Goal: Task Accomplishment & Management: Manage account settings

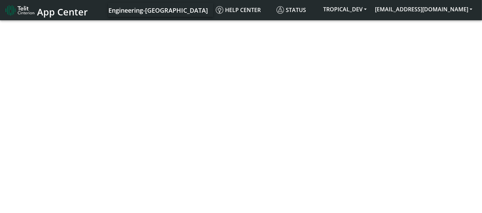
click at [59, 14] on span "App Center" at bounding box center [62, 11] width 51 height 13
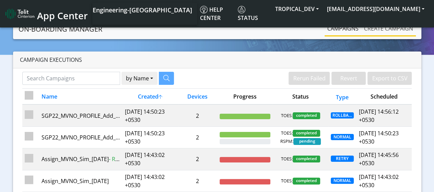
click at [397, 31] on link "Create campaign" at bounding box center [389, 29] width 55 height 14
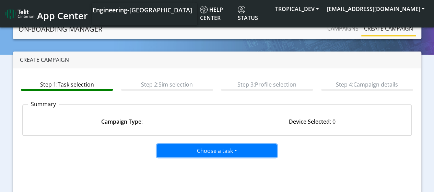
click at [198, 154] on button "Choose a task" at bounding box center [217, 150] width 120 height 13
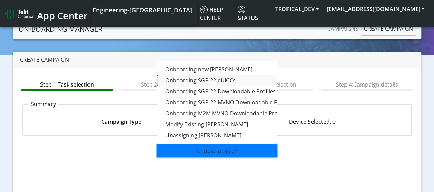
click at [198, 78] on tasksgp22eUICC-dropdown "Onboarding SGP.22 eUICCs" at bounding box center [243, 80] width 172 height 11
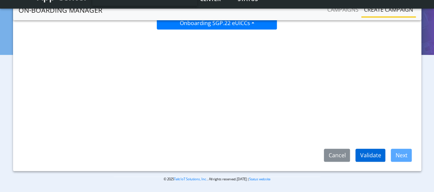
scroll to position [109, 0]
click at [373, 150] on button "Validate" at bounding box center [371, 154] width 30 height 13
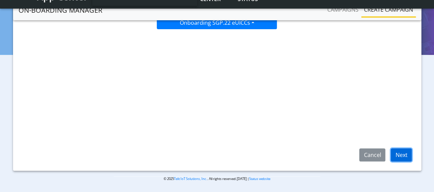
click at [398, 152] on button "Next" at bounding box center [401, 154] width 21 height 13
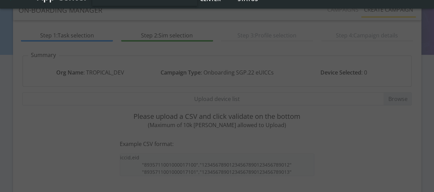
scroll to position [6, 0]
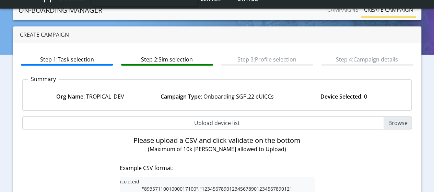
click at [405, 124] on input "Upload device list" at bounding box center [217, 122] width 390 height 13
type input "C:\fakepath\EUICC_assign.csv"
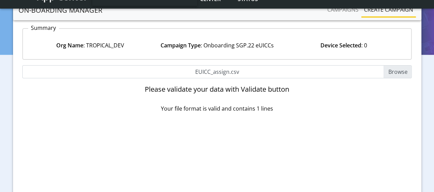
scroll to position [109, 0]
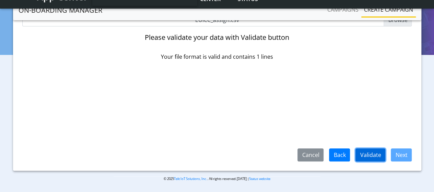
click at [363, 154] on button "Validate" at bounding box center [371, 154] width 30 height 13
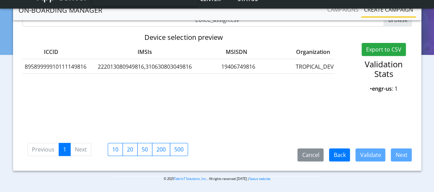
scroll to position [0, 0]
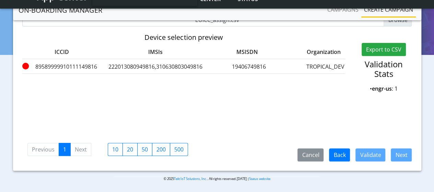
click at [62, 67] on label "89589999910111149816" at bounding box center [61, 66] width 79 height 8
copy label "89589999910111149816"
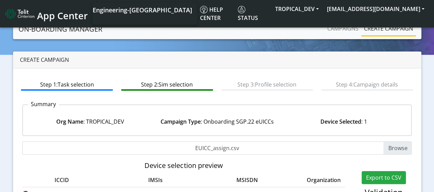
click at [381, 30] on link "Create campaign" at bounding box center [389, 29] width 55 height 14
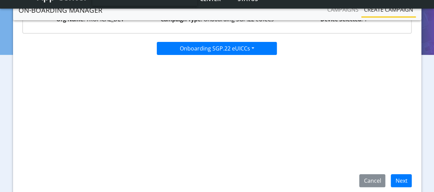
scroll to position [41, 0]
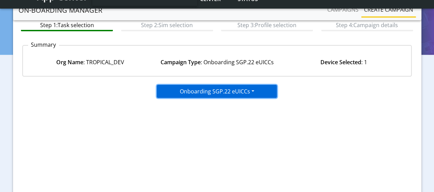
click at [216, 93] on button "Onboarding SGP.22 eUICCs" at bounding box center [217, 91] width 120 height 13
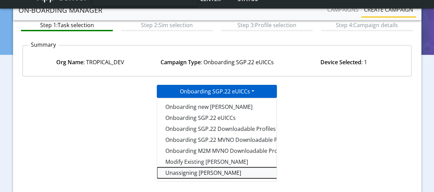
click at [190, 171] on taskunassign-dropdown "Unassigning SIMs" at bounding box center [243, 172] width 172 height 11
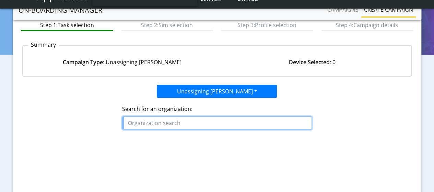
click at [208, 122] on input "text" at bounding box center [217, 122] width 190 height 13
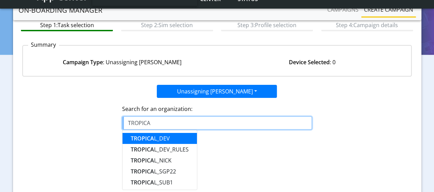
click at [180, 139] on button "TROPICA L_DEV" at bounding box center [160, 138] width 74 height 11
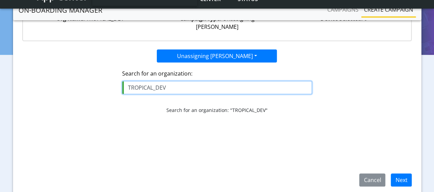
scroll to position [109, 0]
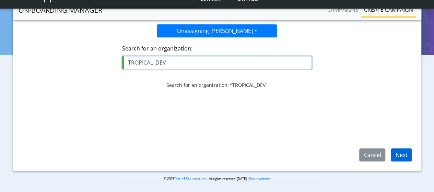
type input "TROPICAL_DEV"
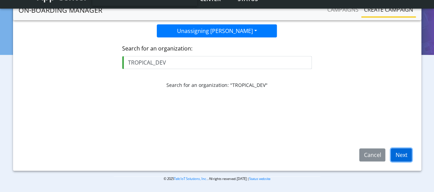
click at [408, 153] on button "Next" at bounding box center [401, 154] width 21 height 13
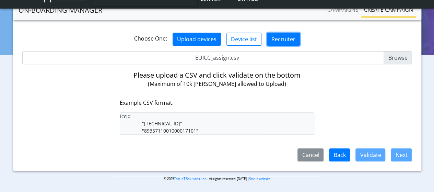
click at [280, 33] on button "Recruiter" at bounding box center [283, 39] width 33 height 13
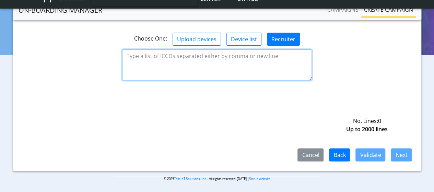
click at [195, 51] on textarea at bounding box center [217, 64] width 190 height 31
paste textarea "89589999910111149816"
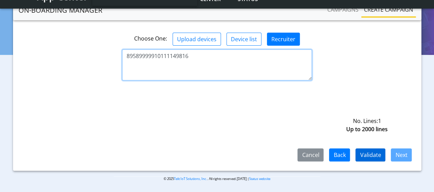
type textarea "89589999910111149816"
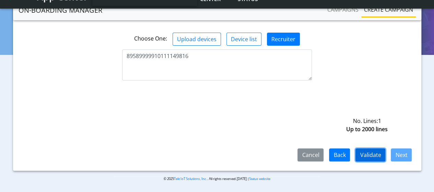
click at [368, 157] on button "Validate" at bounding box center [371, 154] width 30 height 13
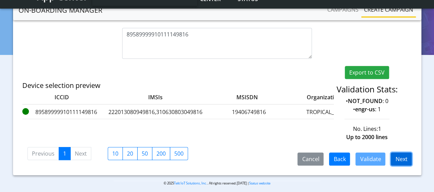
click at [400, 153] on button "Next" at bounding box center [401, 158] width 21 height 13
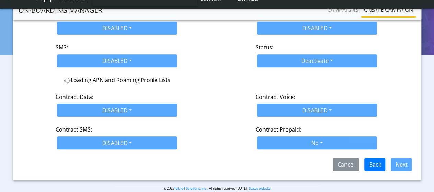
scroll to position [136, 0]
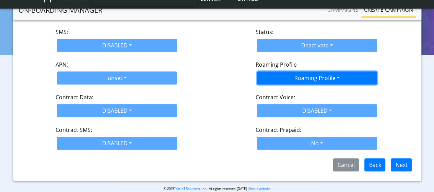
click at [275, 71] on button "Roaming Profile" at bounding box center [317, 77] width 120 height 13
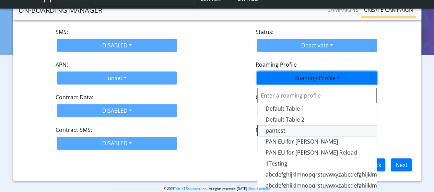
click at [271, 125] on Profile-dropdown "pantest" at bounding box center [343, 130] width 172 height 11
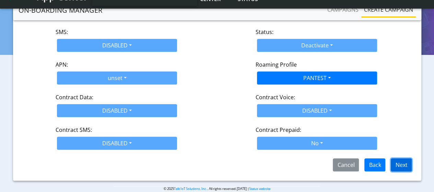
click at [400, 158] on button "Next" at bounding box center [401, 164] width 21 height 13
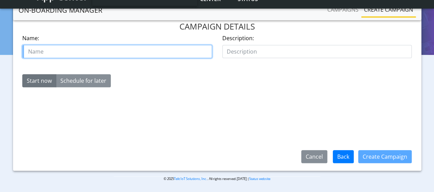
click at [79, 47] on input "text" at bounding box center [117, 51] width 190 height 13
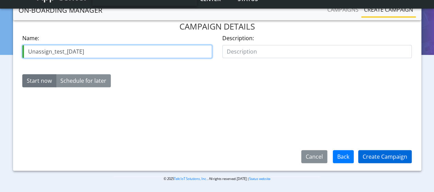
type input "Unassign_test_14Aug"
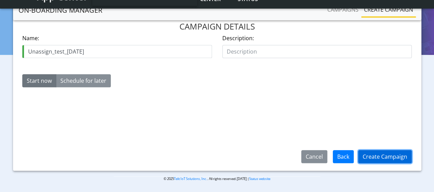
click at [391, 160] on button "Create Campaign" at bounding box center [385, 156] width 54 height 13
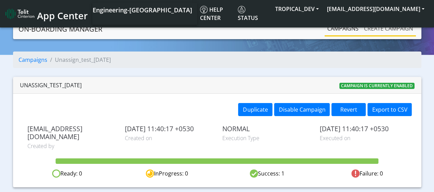
click at [402, 28] on link "Create campaign" at bounding box center [389, 29] width 55 height 14
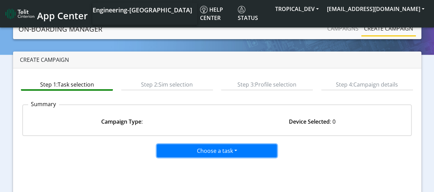
click at [208, 149] on button "Choose a task" at bounding box center [217, 150] width 120 height 13
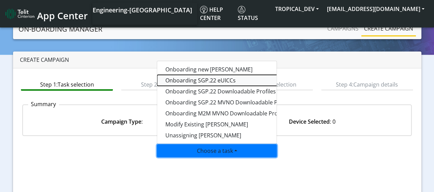
click at [203, 81] on tasksgp22eUICC-dropdown "Onboarding SGP.22 eUICCs" at bounding box center [243, 80] width 172 height 11
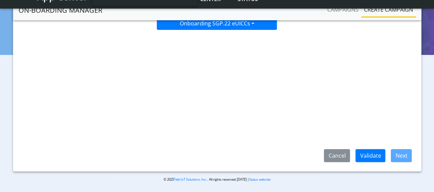
scroll to position [109, 0]
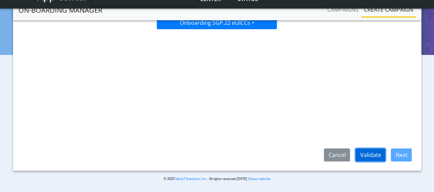
click at [375, 157] on button "Validate" at bounding box center [371, 154] width 30 height 13
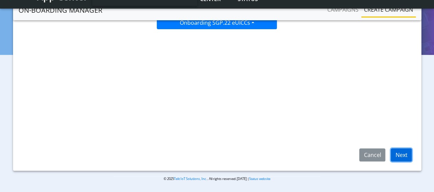
click at [397, 151] on button "Next" at bounding box center [401, 154] width 21 height 13
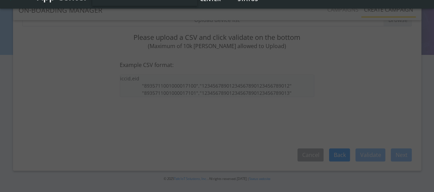
scroll to position [6, 0]
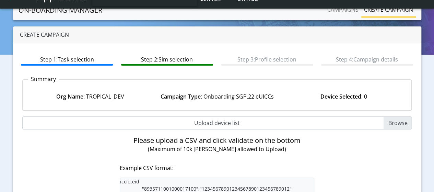
click at [387, 123] on input "Upload device list" at bounding box center [217, 122] width 390 height 13
type input "C:\fakepath\EUICC_assign.csv"
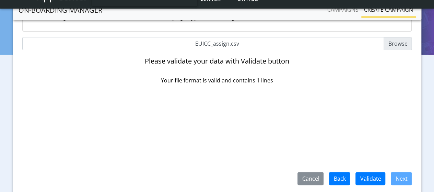
scroll to position [75, 0]
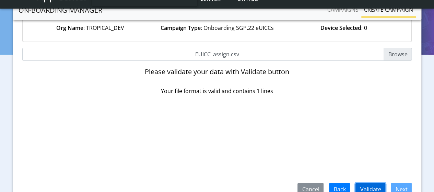
click at [373, 187] on button "Validate" at bounding box center [371, 189] width 30 height 13
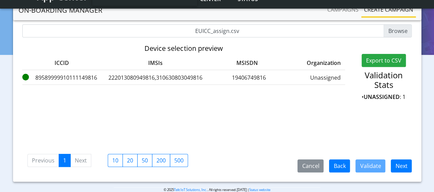
scroll to position [109, 0]
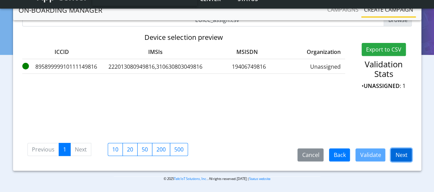
click at [402, 153] on button "Next" at bounding box center [401, 154] width 21 height 13
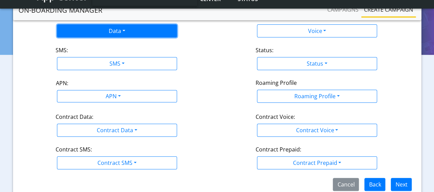
click at [110, 31] on button "Data" at bounding box center [117, 30] width 120 height 13
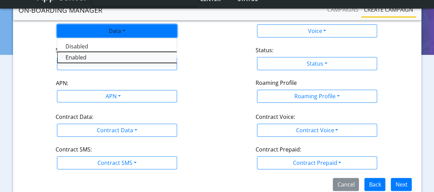
click at [79, 54] on button "Enabled" at bounding box center [143, 57] width 172 height 11
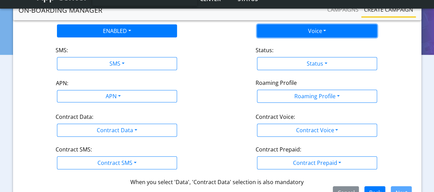
click at [266, 36] on button "Voice" at bounding box center [317, 30] width 120 height 13
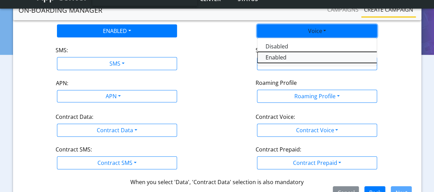
click at [269, 59] on button "Enabled" at bounding box center [343, 57] width 172 height 11
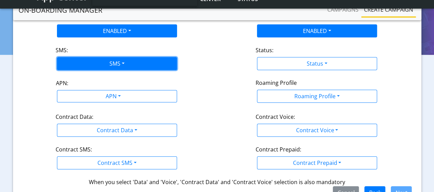
click at [115, 62] on button "SMS" at bounding box center [117, 63] width 120 height 13
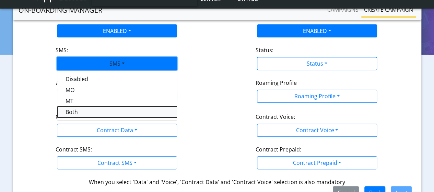
click at [76, 113] on button "Both" at bounding box center [143, 111] width 172 height 11
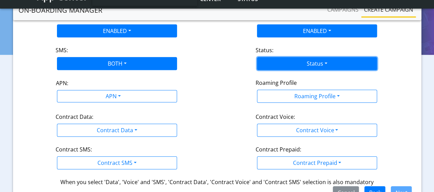
click at [307, 66] on button "Status" at bounding box center [317, 63] width 120 height 13
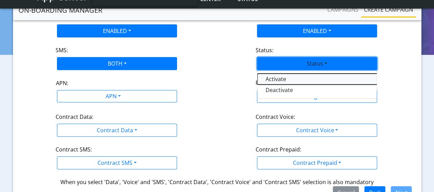
click at [286, 78] on button "Activate" at bounding box center [343, 78] width 172 height 11
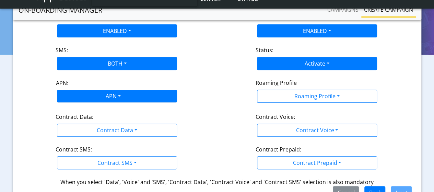
click at [109, 91] on div "APN" at bounding box center [112, 96] width 127 height 13
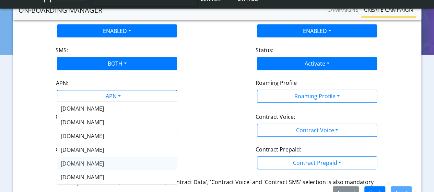
click at [80, 164] on span "nxt17.eu" at bounding box center [82, 164] width 43 height 8
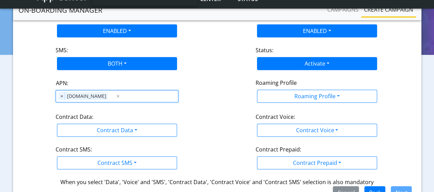
click at [307, 102] on div "Roaming Profile Roaming Profile Default Table 1 Default Table 2 pantest PAN EU …" at bounding box center [317, 91] width 200 height 25
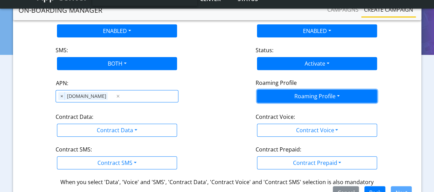
click at [303, 97] on button "Roaming Profile" at bounding box center [317, 96] width 120 height 13
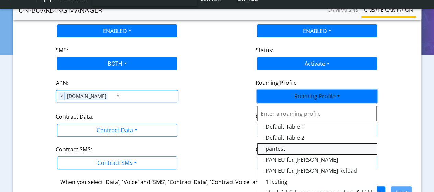
click at [278, 148] on Profile-dropdown "pantest" at bounding box center [343, 148] width 172 height 11
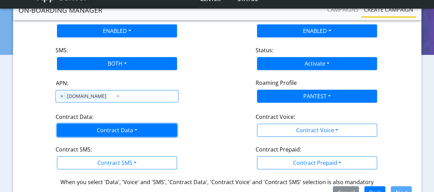
click at [70, 127] on button "Contract Data" at bounding box center [117, 130] width 120 height 13
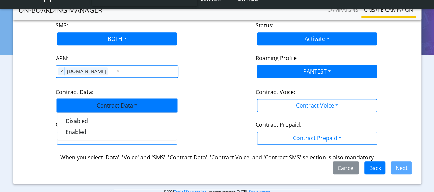
scroll to position [144, 0]
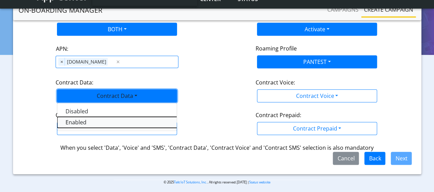
click at [79, 120] on Dataenabled-dropdown "Enabled" at bounding box center [143, 122] width 172 height 11
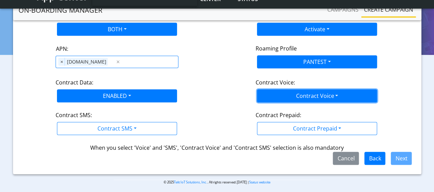
click at [295, 98] on button "Contract Voice" at bounding box center [317, 95] width 120 height 13
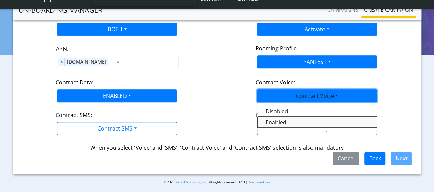
click at [284, 123] on Voiceenabled-dropdown "Enabled" at bounding box center [343, 122] width 172 height 11
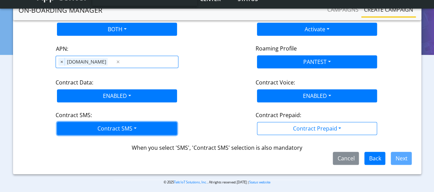
click at [83, 124] on button "Contract SMS" at bounding box center [117, 128] width 120 height 13
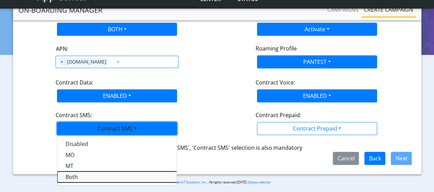
click at [76, 174] on SMSboth-dropdown "Both" at bounding box center [143, 176] width 172 height 11
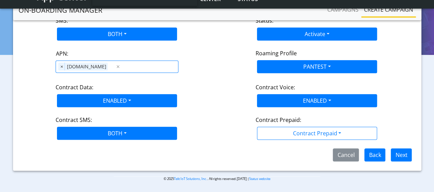
scroll to position [137, 0]
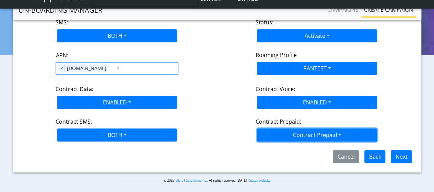
click at [302, 137] on button "Contract Prepaid" at bounding box center [317, 134] width 120 height 13
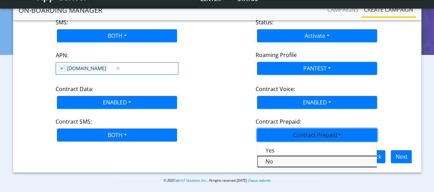
click at [282, 161] on Prepaidnotprepaid-dropdown "No" at bounding box center [343, 161] width 172 height 11
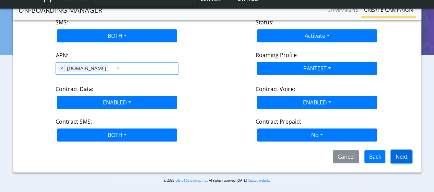
click at [403, 154] on button "Next" at bounding box center [401, 156] width 21 height 13
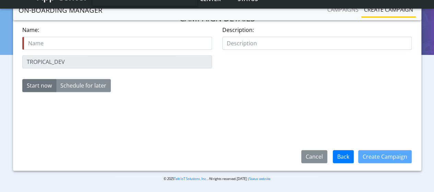
scroll to position [109, 0]
click at [70, 43] on input "text" at bounding box center [117, 43] width 190 height 13
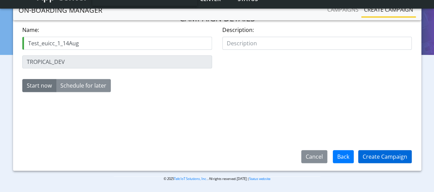
type input "Test_euicc_1_14Aug"
click at [394, 159] on button "Create Campaign" at bounding box center [385, 156] width 54 height 13
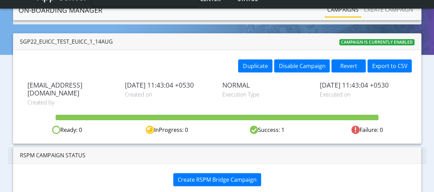
scroll to position [25, 0]
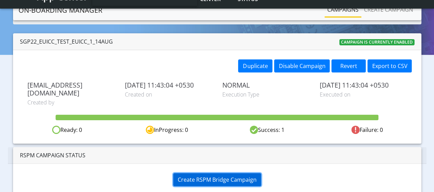
click at [236, 176] on span "Create RSPM Bridge Campaign" at bounding box center [217, 180] width 79 height 8
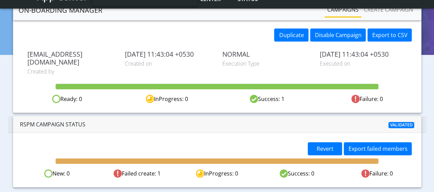
scroll to position [63, 0]
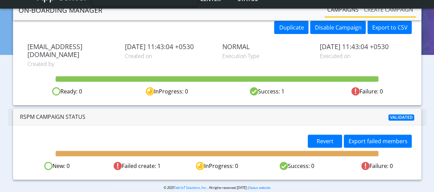
click at [392, 12] on link "Create campaign" at bounding box center [389, 10] width 55 height 14
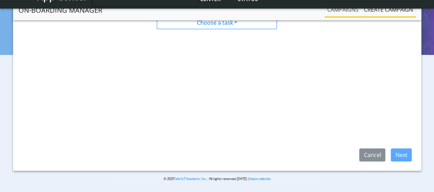
click at [344, 12] on link "Campaigns" at bounding box center [343, 10] width 37 height 14
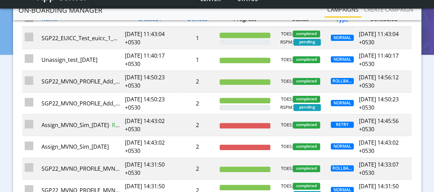
scroll to position [39, 0]
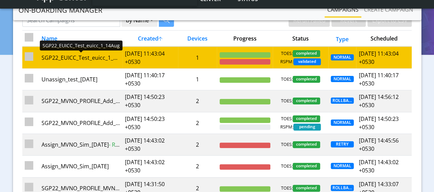
click at [83, 56] on div "SGP22_EUICC_Test_euicc_1_14Aug" at bounding box center [81, 58] width 79 height 8
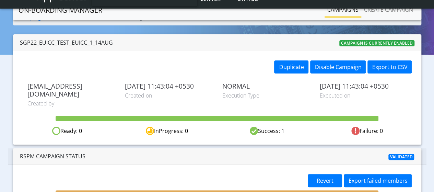
scroll to position [63, 0]
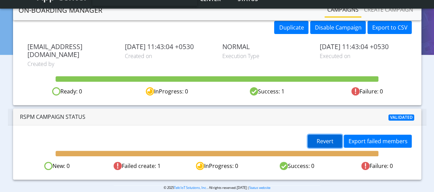
click at [329, 137] on span "Revert" at bounding box center [325, 141] width 17 height 8
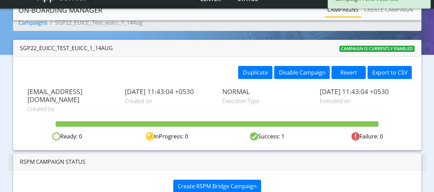
scroll to position [0, 0]
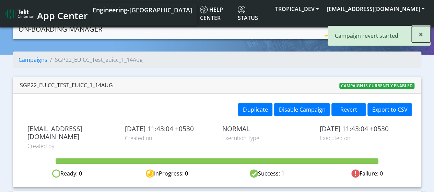
click at [423, 34] on span "×" at bounding box center [421, 33] width 5 height 11
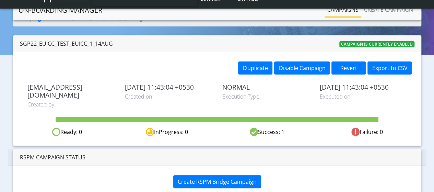
scroll to position [41, 0]
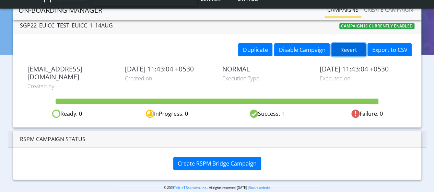
click at [343, 48] on button "Revert" at bounding box center [349, 49] width 34 height 13
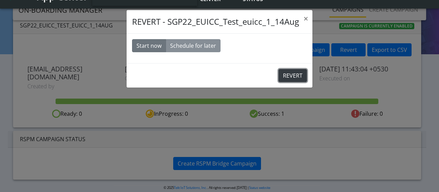
click at [301, 74] on button "REVERT" at bounding box center [293, 75] width 28 height 13
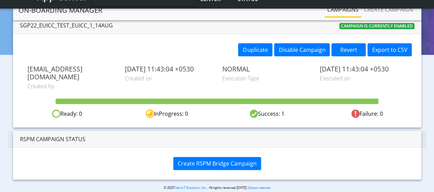
click at [341, 9] on link "Campaigns" at bounding box center [343, 10] width 37 height 14
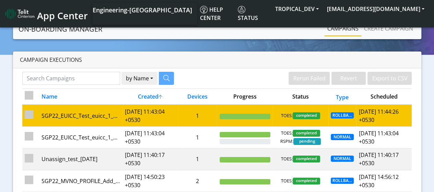
click at [179, 110] on td "1" at bounding box center [197, 115] width 39 height 22
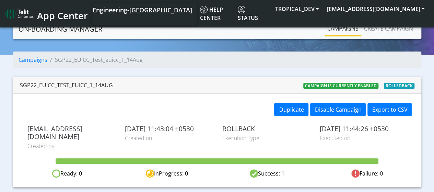
click at [62, 16] on span "App Center" at bounding box center [62, 15] width 51 height 13
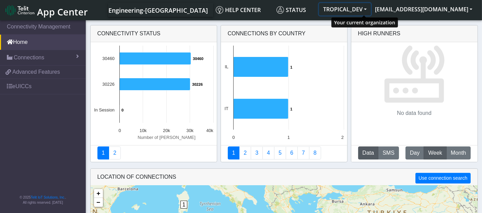
click at [371, 10] on button "TROPICAL_DEV" at bounding box center [345, 9] width 52 height 12
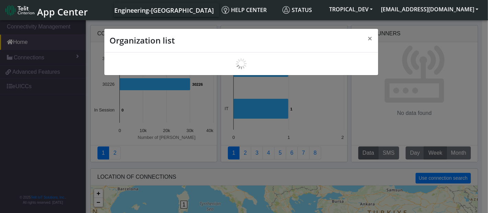
scroll to position [2, 0]
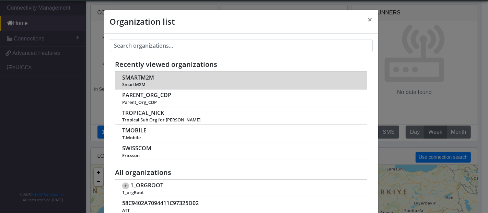
click at [134, 79] on span "SMARTM2M" at bounding box center [138, 77] width 32 height 7
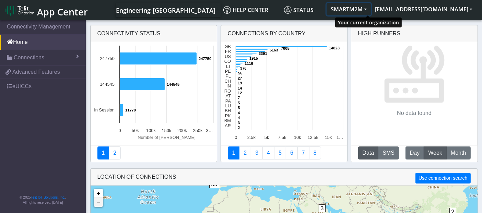
click at [371, 7] on button "SMARTM2M" at bounding box center [349, 9] width 44 height 12
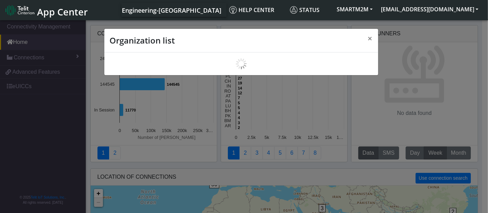
scroll to position [2, 0]
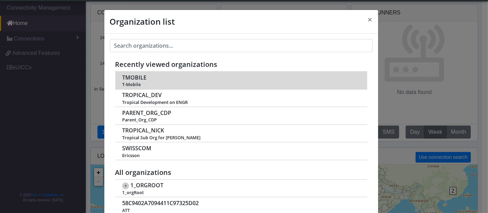
click at [131, 79] on span "TMOBILE" at bounding box center [134, 77] width 24 height 7
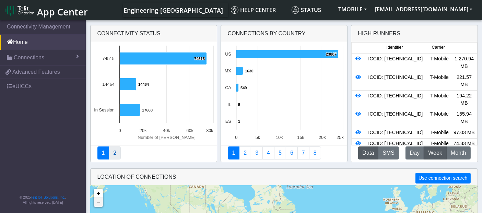
click at [113, 153] on link "2" at bounding box center [115, 153] width 12 height 13
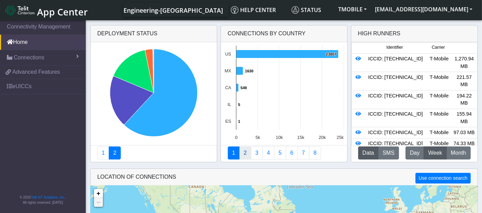
click at [244, 153] on link "2" at bounding box center [245, 153] width 12 height 13
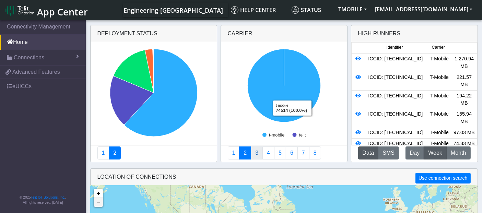
click at [257, 153] on link "3" at bounding box center [257, 153] width 12 height 13
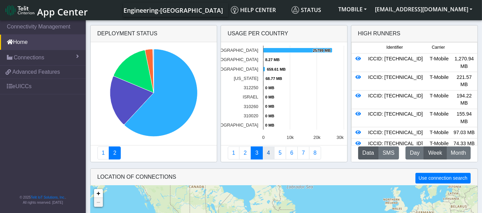
click at [267, 154] on link "4" at bounding box center [269, 153] width 12 height 13
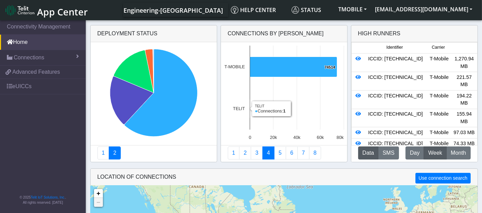
click at [252, 109] on text "1 ​ 1" at bounding box center [253, 109] width 2 height 4
click at [272, 109] on rect at bounding box center [284, 93] width 126 height 103
click at [279, 156] on link "5" at bounding box center [280, 153] width 12 height 13
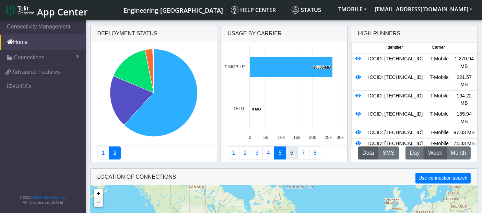
click at [286, 151] on link "6" at bounding box center [292, 153] width 12 height 13
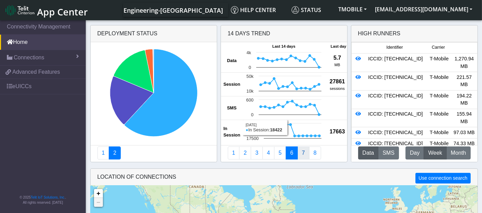
click at [299, 151] on link "7" at bounding box center [304, 153] width 12 height 13
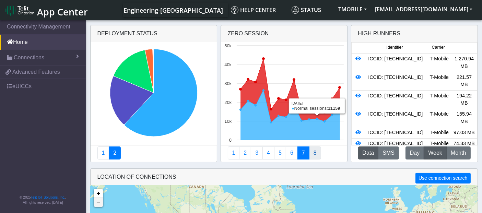
click at [314, 150] on link "8" at bounding box center [315, 153] width 12 height 13
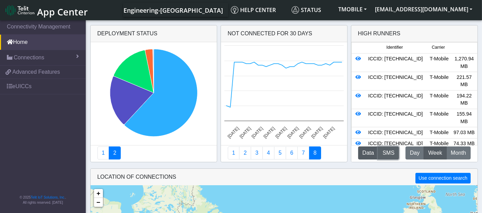
click at [391, 154] on button "SMS" at bounding box center [388, 153] width 21 height 13
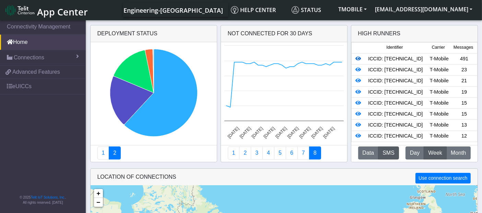
click at [359, 59] on icon at bounding box center [358, 58] width 5 height 5
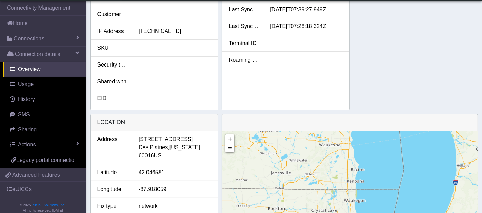
scroll to position [267, 0]
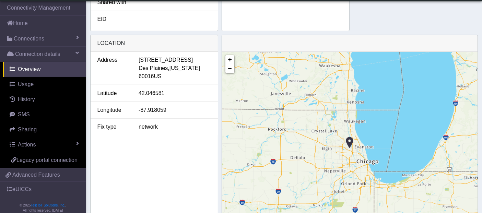
click at [352, 137] on img at bounding box center [350, 142] width 8 height 13
click at [351, 138] on img at bounding box center [350, 142] width 8 height 13
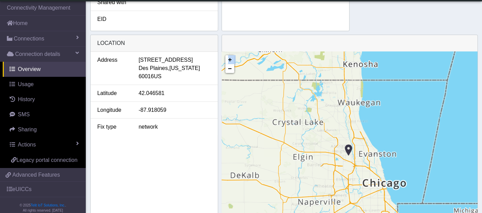
click at [351, 138] on div "+ − ©2025 MapQuest, | Terms" at bounding box center [350, 148] width 256 height 192
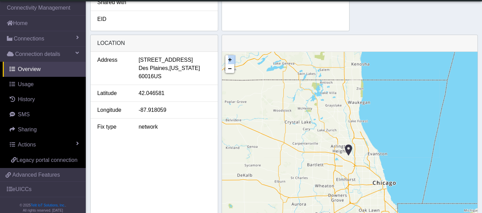
click at [346, 144] on img at bounding box center [349, 150] width 8 height 13
click at [229, 65] on link "−" at bounding box center [230, 68] width 9 height 9
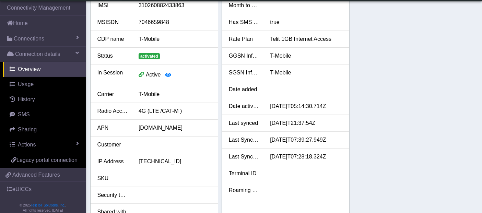
scroll to position [0, 0]
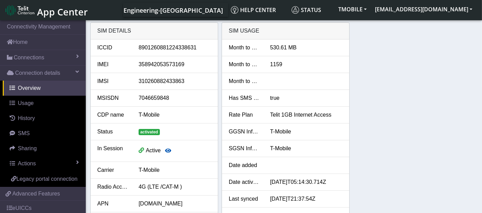
click at [168, 148] on icon "button" at bounding box center [168, 150] width 6 height 5
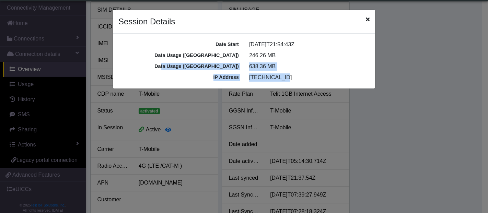
drag, startPoint x: 204, startPoint y: 66, endPoint x: 292, endPoint y: 76, distance: 88.8
click at [292, 76] on div "Date Start [DATE]T21:54:43Z Data Usage ([GEOGRAPHIC_DATA]) 246.26 MB Data Usage…" at bounding box center [244, 61] width 262 height 55
click at [292, 76] on div "[TECHNICAL_ID]" at bounding box center [309, 77] width 131 height 8
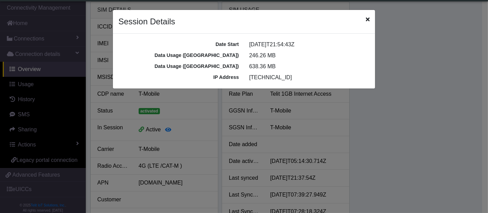
drag, startPoint x: 284, startPoint y: 68, endPoint x: 194, endPoint y: 57, distance: 91.3
click at [194, 57] on div "Date Start [DATE]T21:54:43Z Data Usage ([GEOGRAPHIC_DATA]) 246.26 MB Data Usage…" at bounding box center [244, 61] width 262 height 55
click at [232, 69] on div "Data Usage ([GEOGRAPHIC_DATA])" at bounding box center [178, 67] width 131 height 8
click at [367, 22] on icon "Close" at bounding box center [368, 18] width 4 height 5
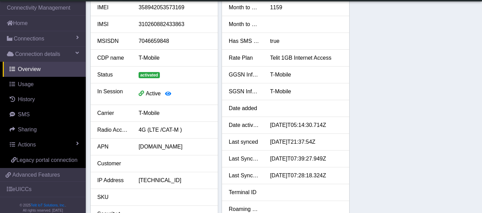
scroll to position [0, 0]
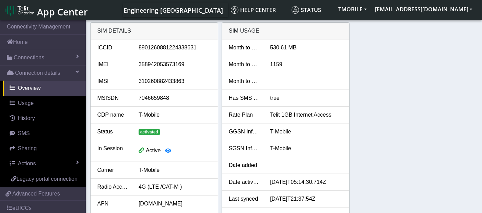
click at [276, 99] on div "true" at bounding box center [306, 98] width 83 height 8
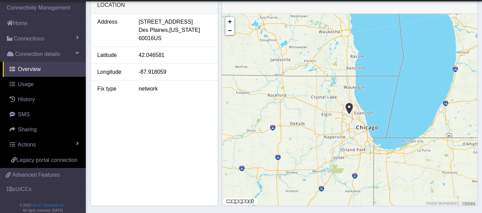
scroll to position [305, 0]
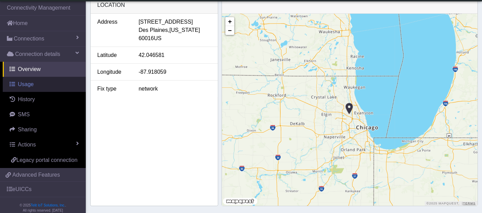
click at [38, 83] on link "Usage" at bounding box center [44, 84] width 83 height 15
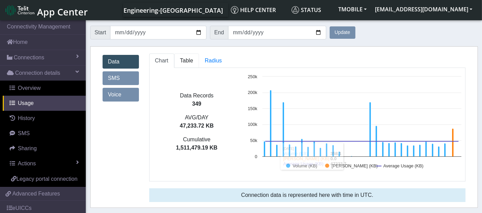
click at [187, 62] on span "Table" at bounding box center [186, 61] width 13 height 6
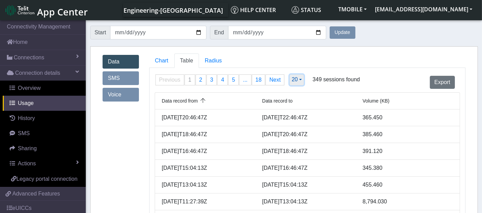
click at [298, 83] on button "20" at bounding box center [297, 79] width 14 height 11
click at [300, 137] on button "500" at bounding box center [317, 138] width 54 height 11
click at [193, 62] on span "Radius" at bounding box center [186, 61] width 13 height 6
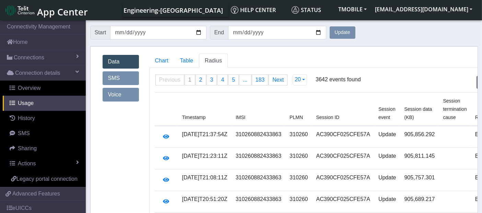
click at [123, 77] on link "SMS" at bounding box center [121, 78] width 36 height 14
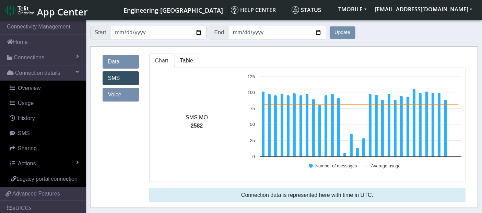
click at [181, 61] on span "Table" at bounding box center [186, 61] width 13 height 6
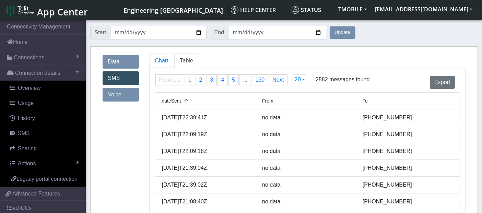
drag, startPoint x: 164, startPoint y: 63, endPoint x: 227, endPoint y: 34, distance: 68.7
click at [163, 64] on span "Chart" at bounding box center [161, 61] width 13 height 6
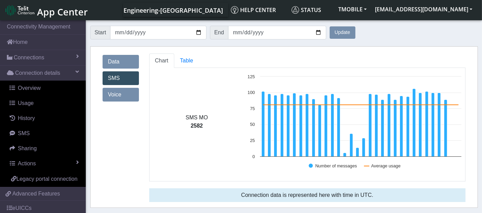
click at [125, 95] on link "Voice" at bounding box center [121, 95] width 36 height 14
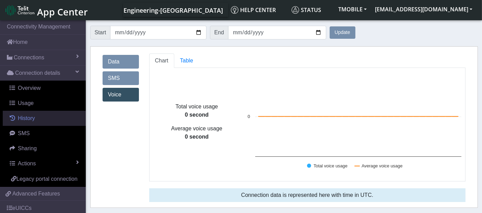
click at [25, 115] on span "History" at bounding box center [26, 118] width 17 height 6
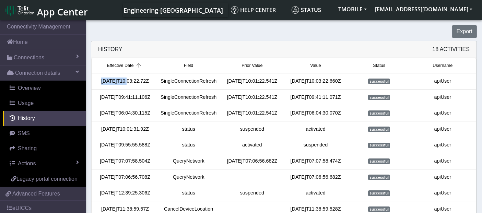
drag, startPoint x: 122, startPoint y: 81, endPoint x: 94, endPoint y: 84, distance: 28.0
click at [94, 84] on div "[DATE]T10:03:22.72Z" at bounding box center [125, 82] width 64 height 8
drag, startPoint x: 98, startPoint y: 129, endPoint x: 154, endPoint y: 129, distance: 56.3
click at [154, 129] on div "[DATE]T10:01:31.92Z" at bounding box center [125, 130] width 64 height 8
click at [126, 127] on div "[DATE]T10:01:31.92Z" at bounding box center [125, 130] width 64 height 8
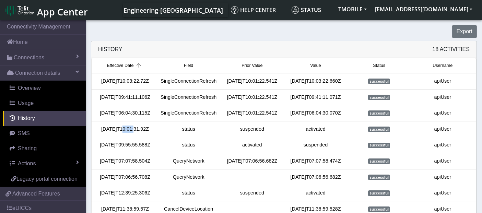
click at [126, 127] on div "[DATE]T10:01:31.92Z" at bounding box center [125, 130] width 64 height 8
click at [35, 59] on span "Connections" at bounding box center [29, 58] width 31 height 8
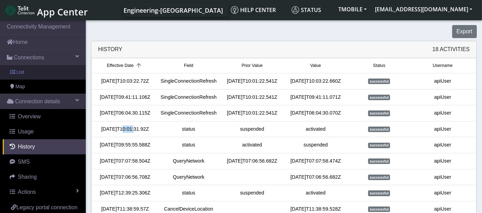
click at [32, 74] on link "List" at bounding box center [43, 72] width 86 height 14
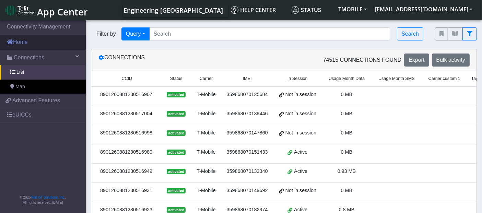
click at [35, 38] on link "Home" at bounding box center [43, 42] width 86 height 15
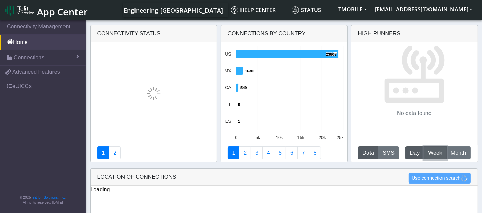
click at [438, 150] on span "Week" at bounding box center [435, 153] width 14 height 8
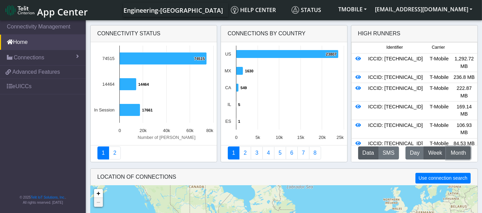
click at [458, 155] on span "Month" at bounding box center [458, 153] width 15 height 8
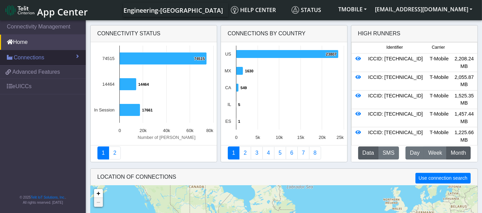
click at [49, 60] on link "Connections" at bounding box center [43, 57] width 86 height 15
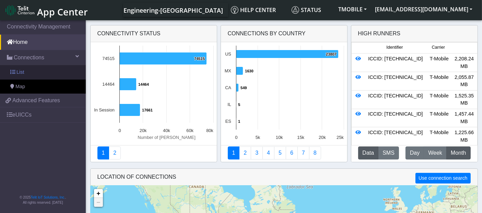
click at [31, 74] on link "List" at bounding box center [43, 72] width 86 height 14
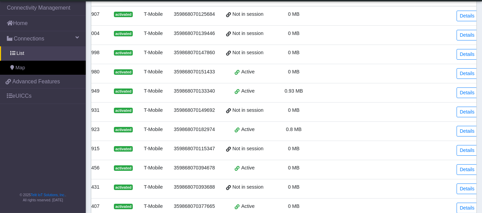
scroll to position [76, 0]
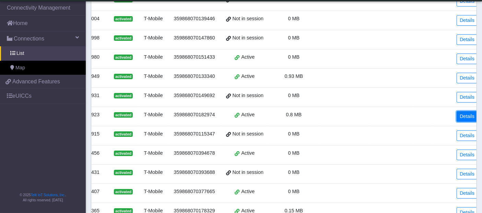
click at [462, 116] on link "Details" at bounding box center [467, 116] width 21 height 11
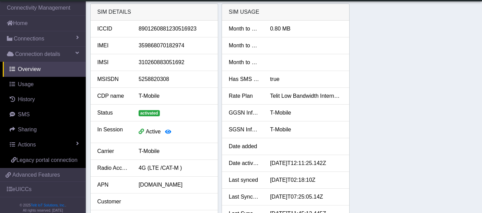
scroll to position [38, 0]
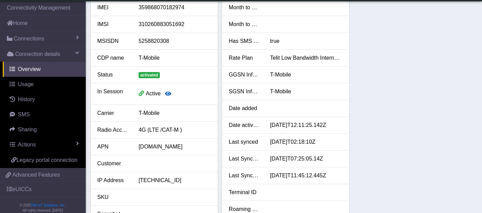
click at [167, 93] on icon "button" at bounding box center [168, 93] width 6 height 5
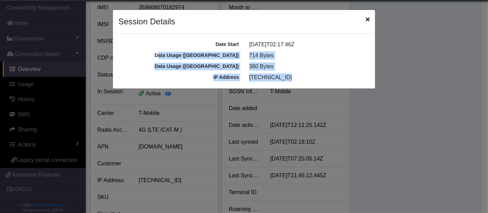
drag, startPoint x: 199, startPoint y: 54, endPoint x: 291, endPoint y: 76, distance: 94.0
click at [291, 76] on div "Date Start 2025-08-13T02:17:46Z Data Usage (MO) 714 Bytes Data Usage (MT) 380 B…" at bounding box center [244, 61] width 262 height 55
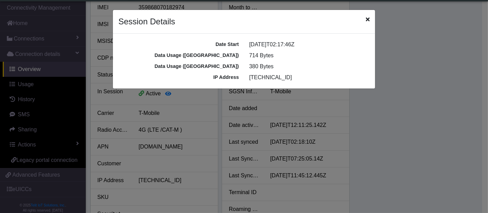
click at [367, 19] on icon "Close" at bounding box center [368, 18] width 4 height 5
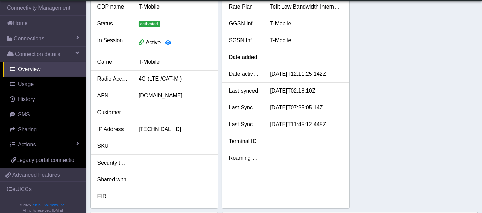
scroll to position [76, 0]
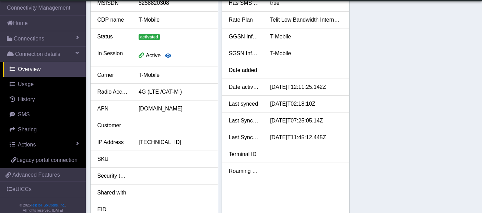
click at [170, 57] on icon "button" at bounding box center [168, 55] width 6 height 5
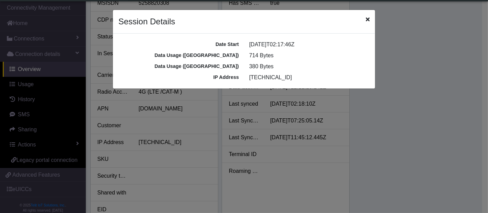
click at [366, 21] on icon "Close" at bounding box center [368, 18] width 4 height 5
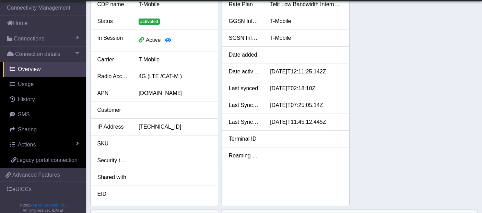
scroll to position [114, 0]
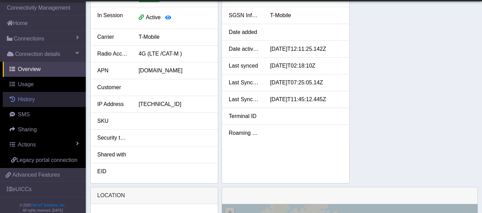
click at [24, 100] on span "History" at bounding box center [26, 99] width 17 height 6
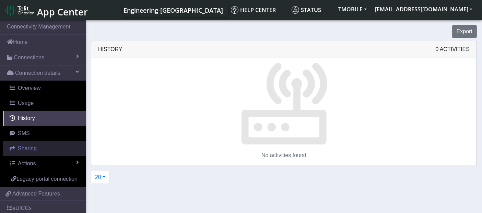
click at [27, 146] on span "Sharing" at bounding box center [27, 149] width 19 height 6
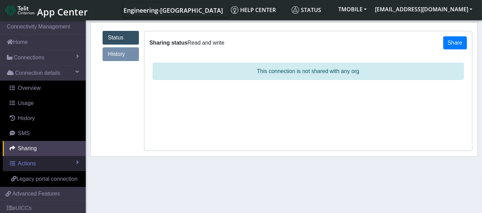
click at [35, 164] on span "Actions" at bounding box center [27, 164] width 18 height 6
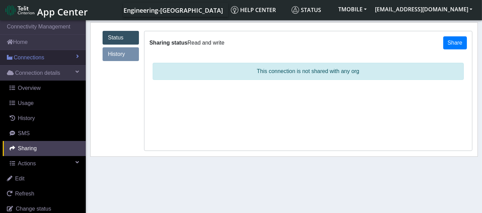
click at [34, 59] on span "Connections" at bounding box center [29, 58] width 31 height 8
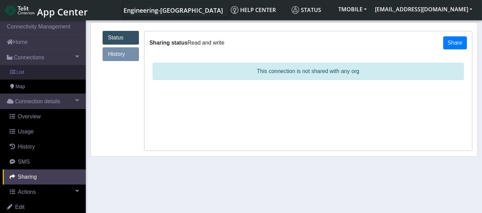
click at [27, 72] on link "List" at bounding box center [43, 72] width 86 height 14
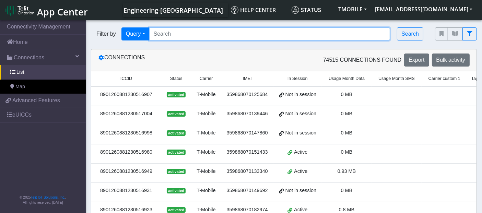
click at [190, 34] on input "Search..." at bounding box center [269, 33] width 241 height 13
paste input "8901260881324338747"
type input "8901260881324338747"
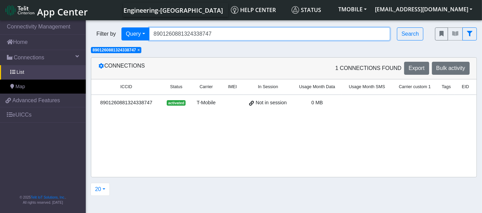
scroll to position [0, 24]
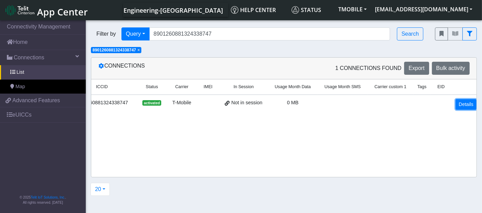
click at [468, 106] on link "Details" at bounding box center [466, 104] width 21 height 11
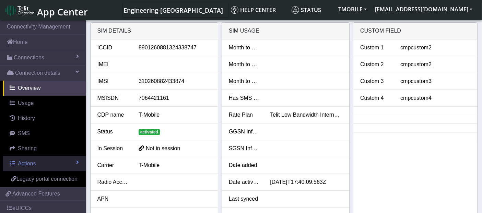
click at [51, 161] on link "Actions" at bounding box center [44, 163] width 83 height 15
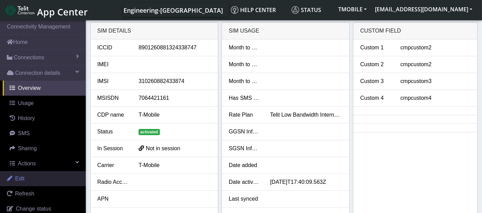
click at [36, 178] on link "Edit" at bounding box center [43, 178] width 86 height 15
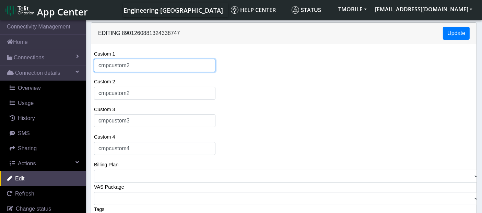
click at [147, 68] on input "cmpcustom2" at bounding box center [155, 65] width 122 height 13
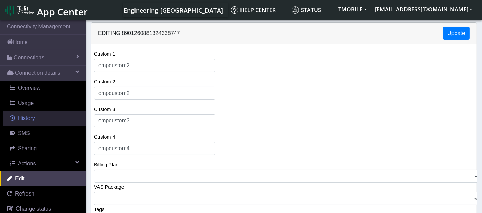
click at [32, 118] on span "History" at bounding box center [26, 118] width 17 height 6
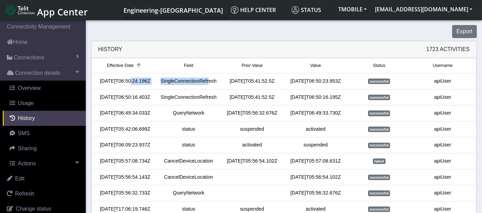
drag, startPoint x: 126, startPoint y: 77, endPoint x: 209, endPoint y: 82, distance: 83.6
click at [209, 82] on div "2025-08-07T06:50:24.196Z SingleConnectionRefresh 2025-08-07T05:41:52.5Z 2025-08…" at bounding box center [283, 82] width 381 height 8
click at [209, 82] on div "SingleConnectionRefresh" at bounding box center [189, 82] width 64 height 8
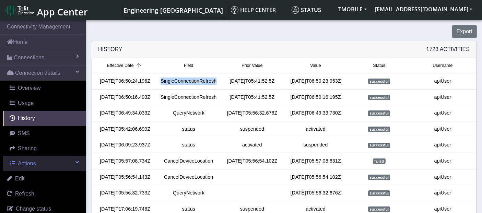
scroll to position [76, 0]
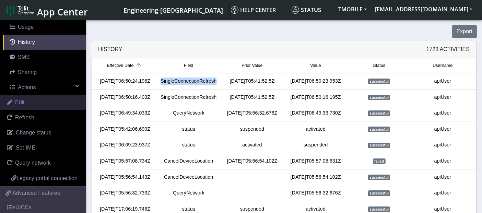
click at [26, 106] on link "Edit" at bounding box center [43, 102] width 86 height 15
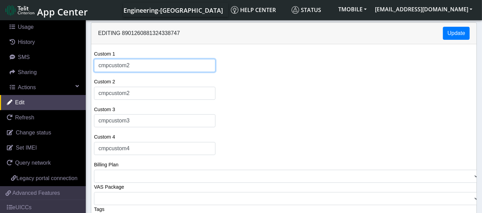
click at [152, 66] on input "cmpcustom2" at bounding box center [155, 65] width 122 height 13
type input "cmpcustom1"
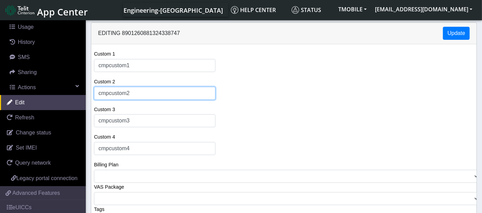
click at [138, 91] on input "cmpcustom2" at bounding box center [155, 93] width 122 height 13
type input "cmpcustom3"
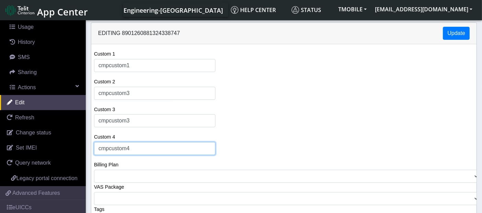
click at [131, 147] on input "cmpcustom4" at bounding box center [155, 148] width 122 height 13
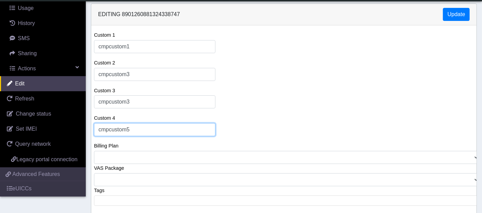
scroll to position [30, 0]
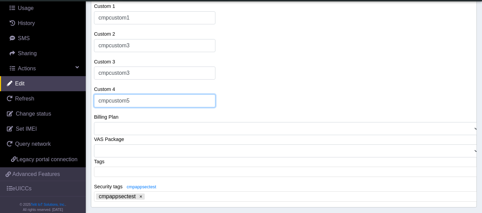
type input "cmpcustom5"
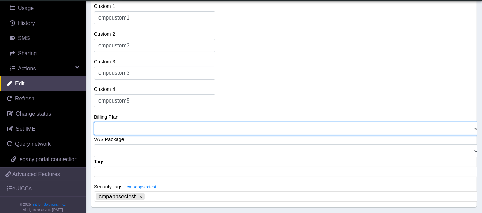
click at [405, 124] on select ""TESTING BP'S" 66C5EA301C5BD71FDF745885_BILLINGPLAN 671E22511C5BD746F9889961_BI…" at bounding box center [287, 128] width 386 height 13
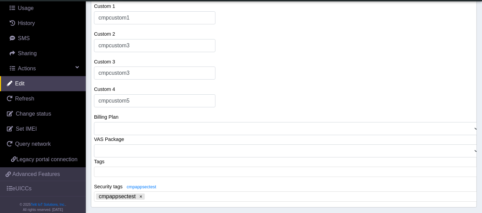
click at [165, 183] on div "Security tags cmpappsectest cmpappsectest ​ [{"value":"cmpappsectest"}]" at bounding box center [287, 193] width 386 height 20
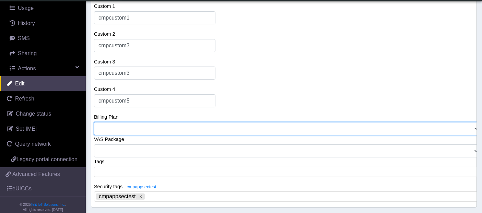
click at [151, 125] on select ""TESTING BP'S" 66C5EA301C5BD71FDF745885_BILLINGPLAN 671E22511C5BD746F9889961_BI…" at bounding box center [287, 128] width 386 height 13
select select "66c5ea301c5bd71fdf745885_billingplan"
click at [94, 122] on select ""TESTING BP'S" 66C5EA301C5BD71FDF745885_BILLINGPLAN 671E22511C5BD746F9889961_BI…" at bounding box center [287, 128] width 386 height 13
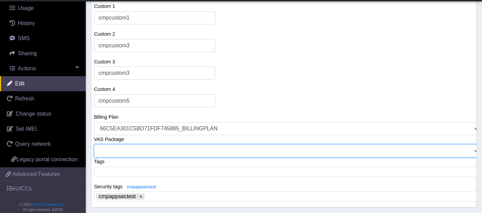
click at [187, 149] on select "66C5EA301C5BD71FDF745885_VASPACKAGE 671E22511C5BD746F9889961_VASPACKAGE 671E32F…" at bounding box center [287, 151] width 386 height 13
select select "66c5ea301c5bd71fdf745885_vaspackage"
click at [94, 145] on select "66C5EA301C5BD71FDF745885_VASPACKAGE 671E22511C5BD746F9889961_VASPACKAGE 671E32F…" at bounding box center [287, 151] width 386 height 13
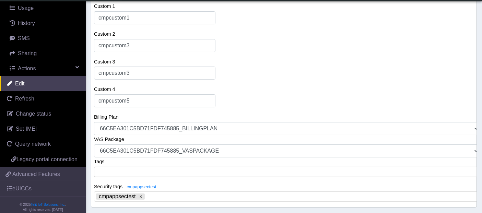
click at [166, 169] on span at bounding box center [286, 172] width 381 height 6
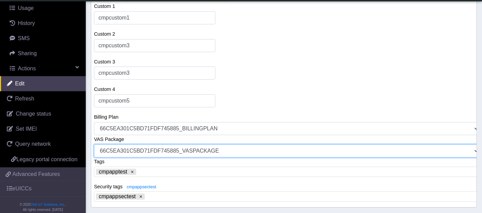
click at [232, 147] on select "66C5EA301C5BD71FDF745885_VASPACKAGE 671E22511C5BD746F9889961_VASPACKAGE 671E32F…" at bounding box center [287, 151] width 386 height 13
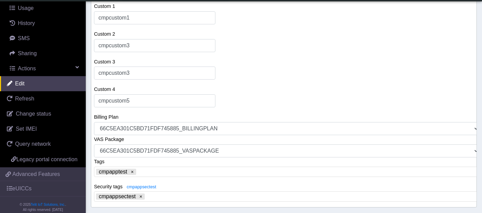
click at [151, 162] on div "Tags cmpapptest ​ [{"value":"cmpapptest"}]" at bounding box center [287, 168] width 386 height 20
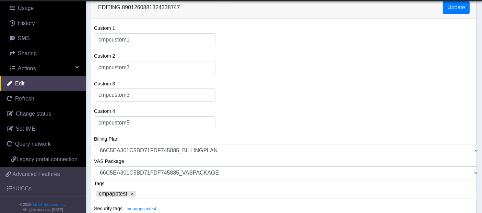
scroll to position [0, 0]
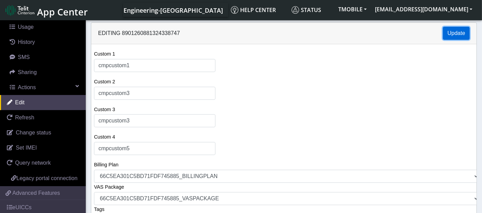
click at [452, 31] on button "Update" at bounding box center [456, 33] width 27 height 13
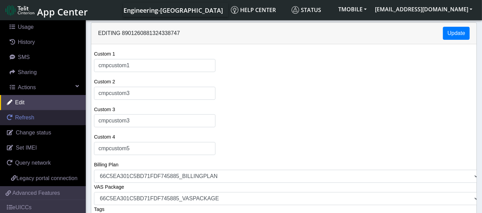
click at [25, 116] on span "Refresh" at bounding box center [24, 118] width 19 height 6
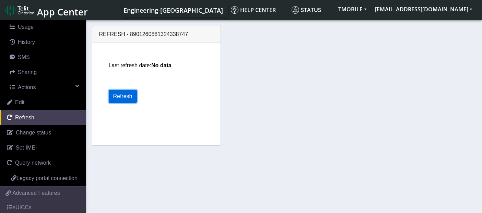
click at [125, 100] on button "Refresh" at bounding box center [123, 96] width 28 height 13
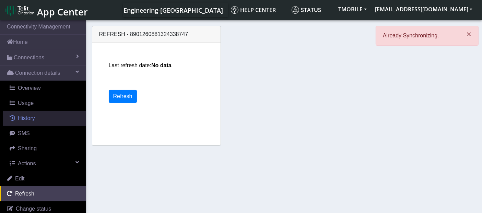
click at [31, 116] on span "History" at bounding box center [26, 118] width 17 height 6
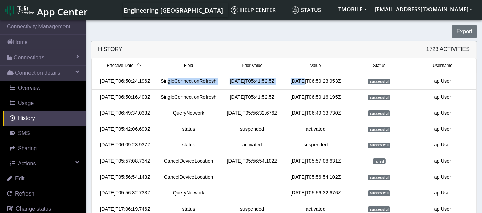
drag, startPoint x: 168, startPoint y: 81, endPoint x: 299, endPoint y: 84, distance: 131.2
click at [299, 84] on div "2025-08-07T06:50:24.196Z SingleConnectionRefresh 2025-08-07T05:41:52.5Z 2025-08…" at bounding box center [283, 82] width 381 height 8
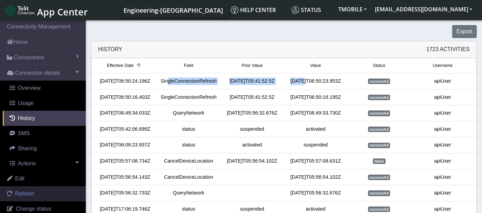
click at [31, 193] on span "Refresh" at bounding box center [24, 194] width 19 height 6
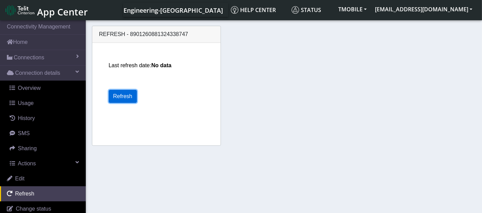
click at [128, 96] on button "Refresh" at bounding box center [123, 96] width 28 height 13
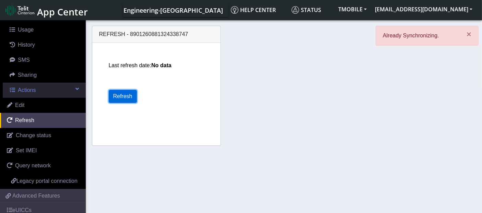
scroll to position [76, 0]
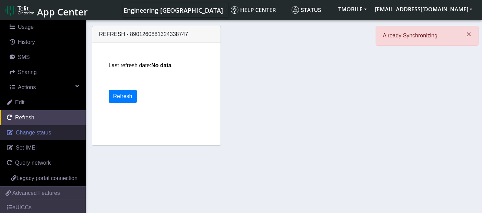
click at [35, 133] on span "Change status" at bounding box center [33, 133] width 35 height 6
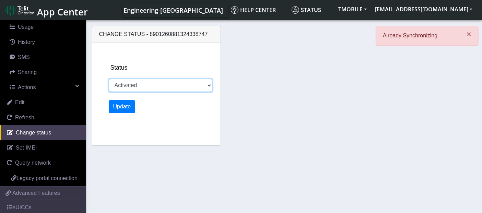
click at [141, 84] on select "Activated Inventory Suspended Testing" at bounding box center [161, 85] width 104 height 13
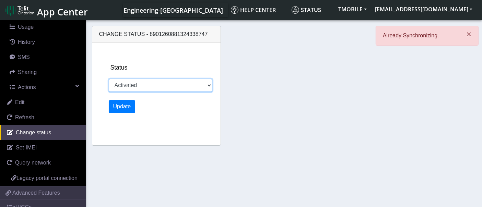
select select "suspended"
click at [109, 79] on select "Activated Inventory Suspended Testing" at bounding box center [161, 85] width 104 height 13
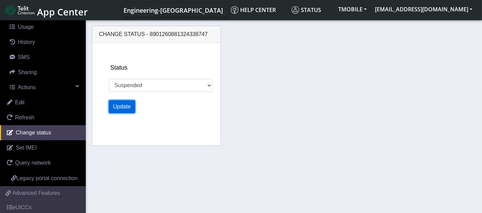
click at [122, 108] on button "Update" at bounding box center [122, 106] width 27 height 13
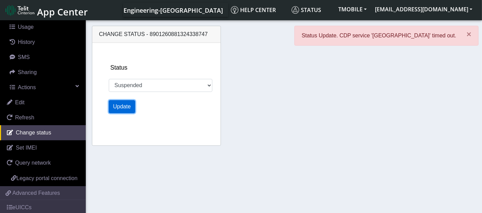
click at [116, 106] on button "Update" at bounding box center [122, 106] width 27 height 13
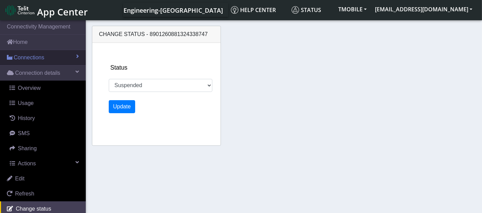
click at [45, 59] on link "Connections" at bounding box center [43, 57] width 86 height 15
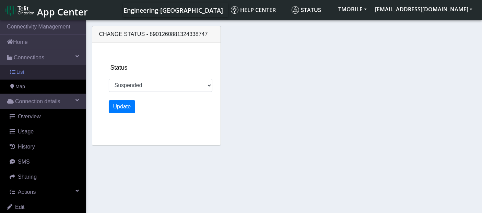
click at [40, 73] on link "List" at bounding box center [43, 72] width 86 height 14
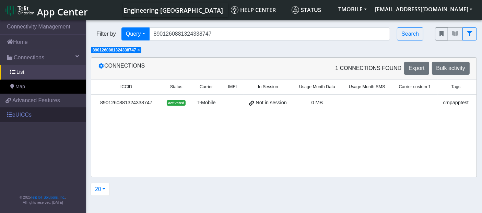
click at [31, 112] on link "eUICCs" at bounding box center [43, 114] width 86 height 15
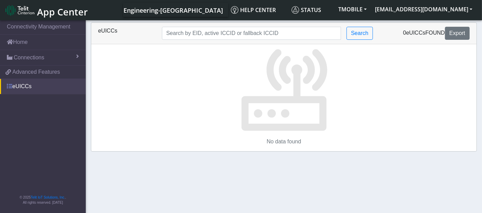
click at [28, 87] on link "eUICCs" at bounding box center [43, 86] width 86 height 15
click at [371, 8] on button "TMOBILE" at bounding box center [352, 9] width 37 height 12
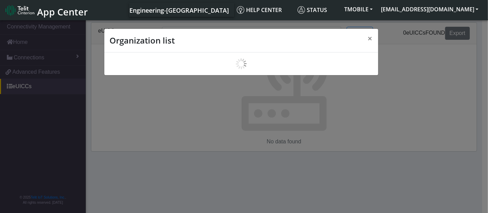
scroll to position [2, 0]
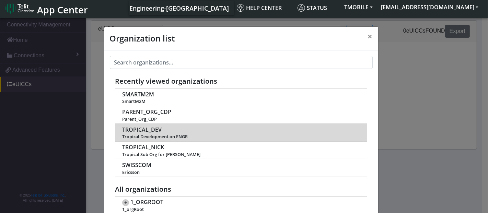
click at [146, 129] on span "TROPICAL_DEV" at bounding box center [141, 130] width 39 height 7
